Goal: Task Accomplishment & Management: Use online tool/utility

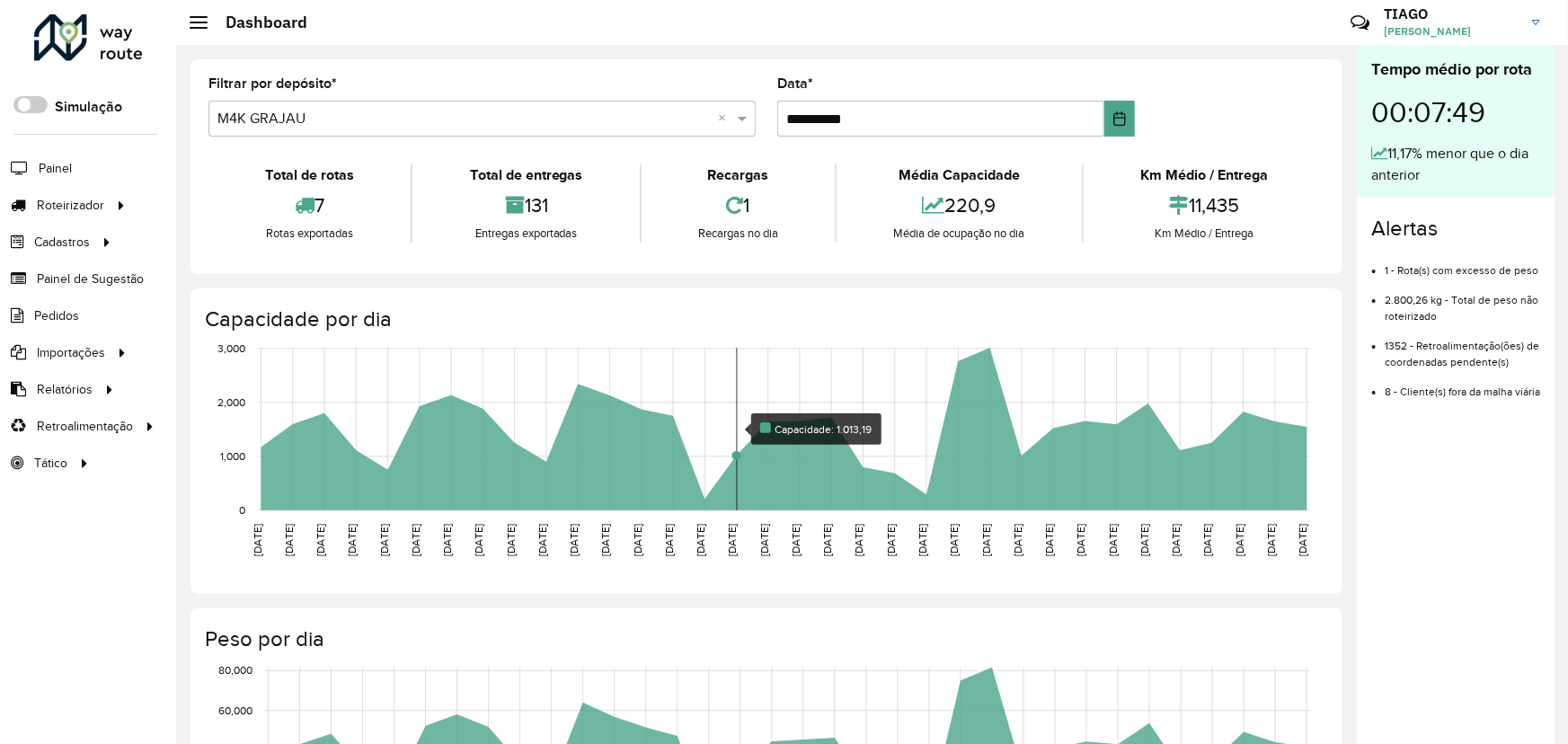
click at [0, 260] on link "Painel de Sugestão" at bounding box center [71, 278] width 144 height 36
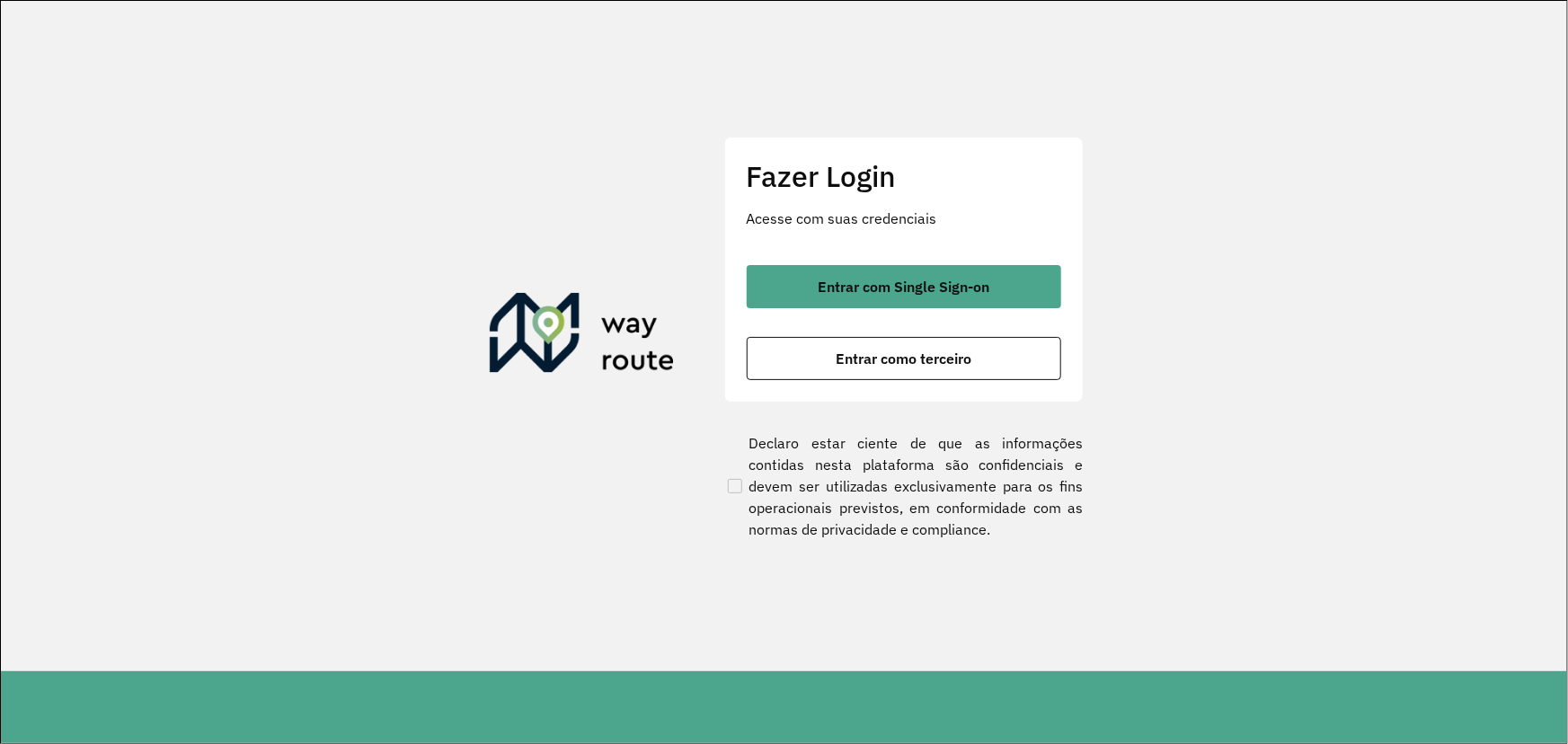
click at [510, 66] on section "Fazer Login Acesse com suas credenciais Entrar com Single Sign-on Entrar como t…" at bounding box center [784, 335] width 1566 height 670
